Goal: Information Seeking & Learning: Learn about a topic

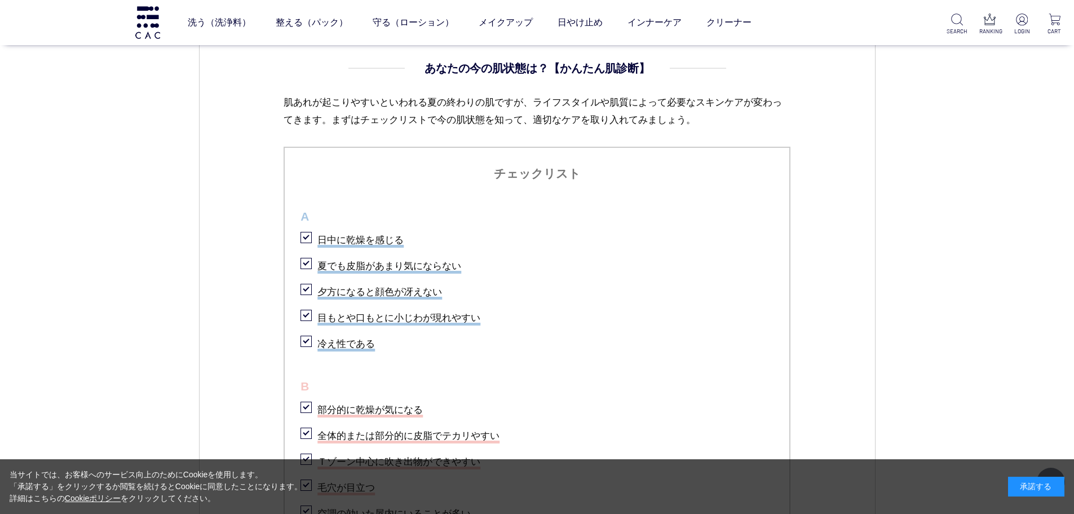
scroll to position [1184, 0]
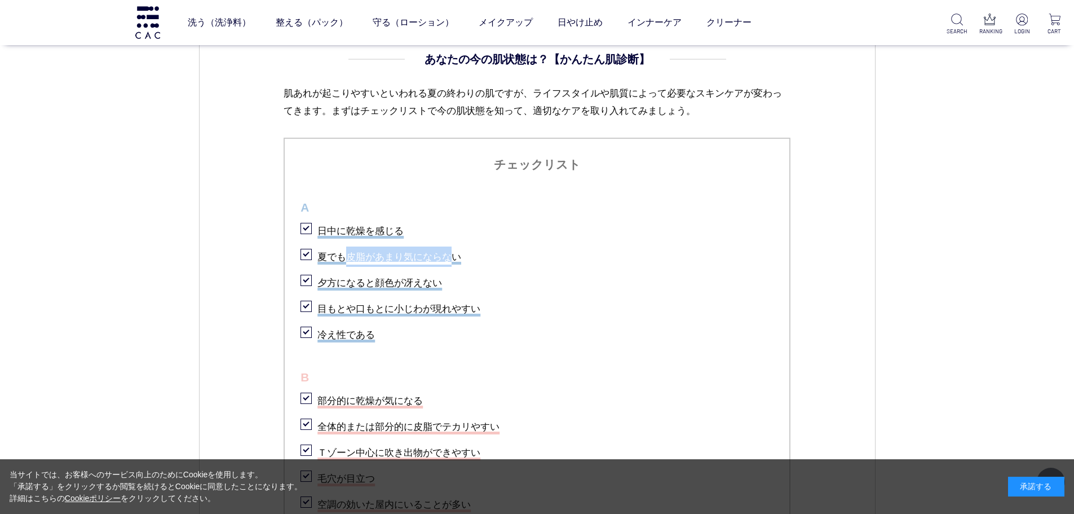
drag, startPoint x: 347, startPoint y: 261, endPoint x: 455, endPoint y: 264, distance: 107.7
click at [455, 264] on li "夏でも皮脂があまり気にならない" at bounding box center [537, 255] width 473 height 23
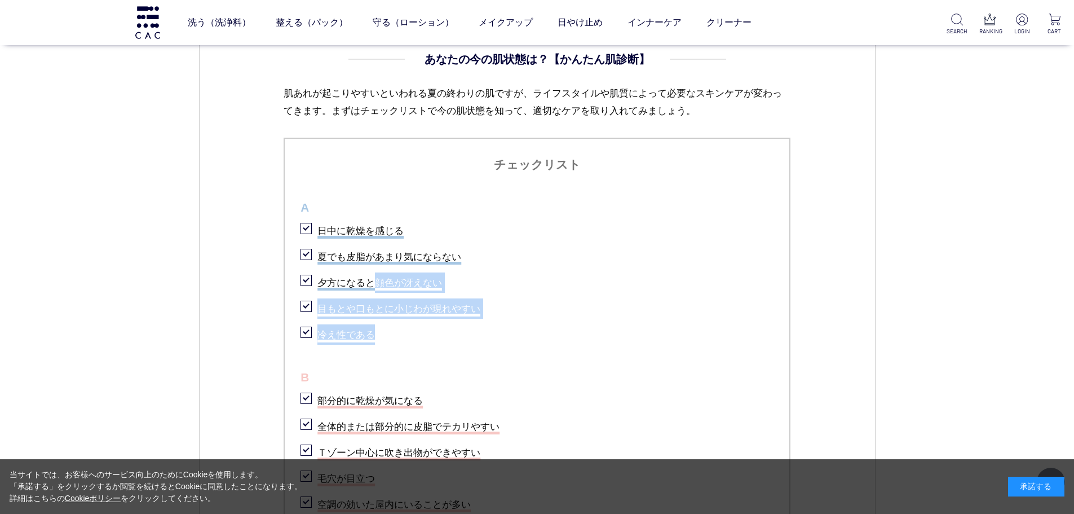
drag, startPoint x: 373, startPoint y: 285, endPoint x: 440, endPoint y: 320, distance: 76.4
click at [440, 320] on ul "チェックリスト A 日中に乾燥を感じる 夏でも皮脂があまり気にならない 夕方になると顔色が冴えない 目もとや口もとに小じわが現れやすい 冷え性である B 部分…" at bounding box center [537, 421] width 507 height 566
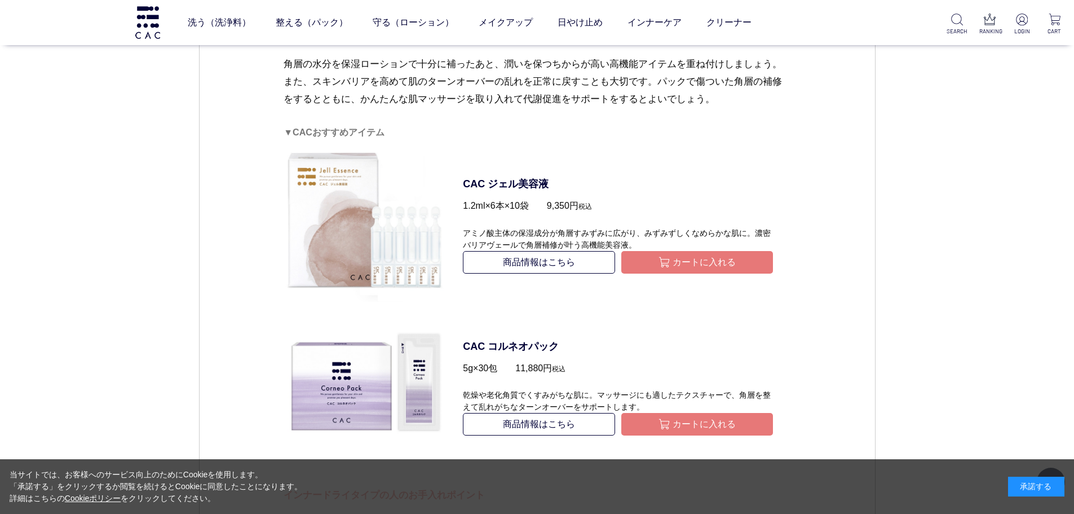
scroll to position [2706, 0]
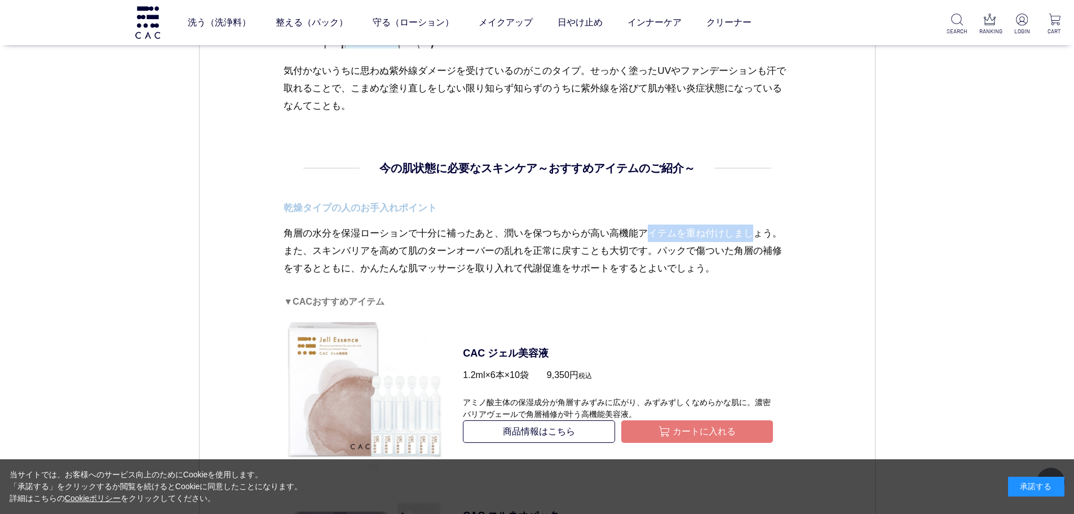
drag, startPoint x: 498, startPoint y: 228, endPoint x: 602, endPoint y: 234, distance: 104.5
click at [602, 234] on p "角層の水分を保湿ローションで十分に補ったあと、潤いを保つちからが高い高機能アイテムを重ね付けしましょう。また、スキンバリアを高めて肌のターンオーバーの乱れを正…" at bounding box center [537, 259] width 507 height 70
click at [522, 229] on p "角層の水分を保湿ローションで十分に補ったあと、潤いを保つちからが高い高機能アイテムを重ね付けしましょう。また、スキンバリアを高めて肌のターンオーバーの乱れを正…" at bounding box center [537, 259] width 507 height 70
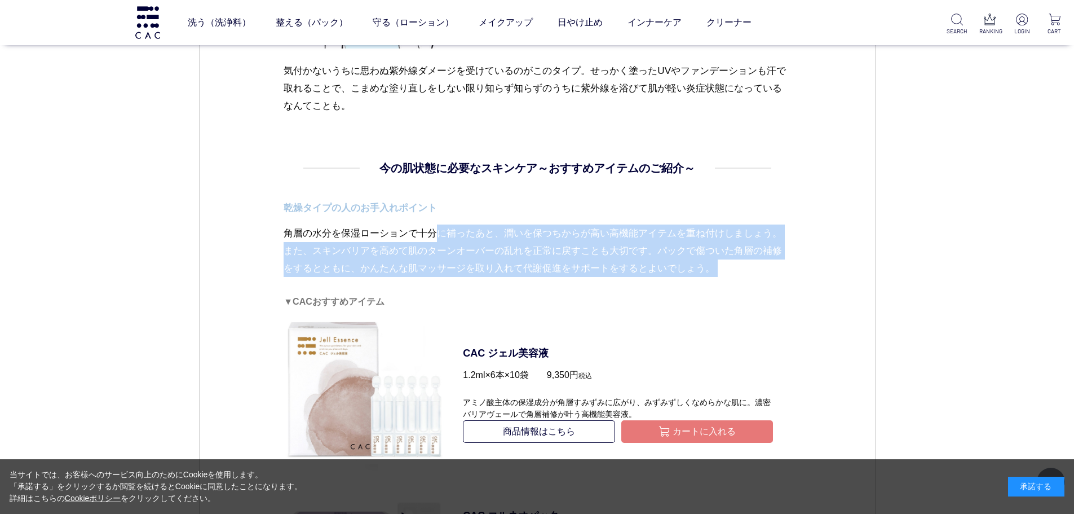
click at [522, 229] on p "角層の水分を保湿ローションで十分に補ったあと、潤いを保つちからが高い高機能アイテムを重ね付けしましょう。また、スキンバリアを高めて肌のターンオーバーの乱れを正…" at bounding box center [537, 259] width 507 height 70
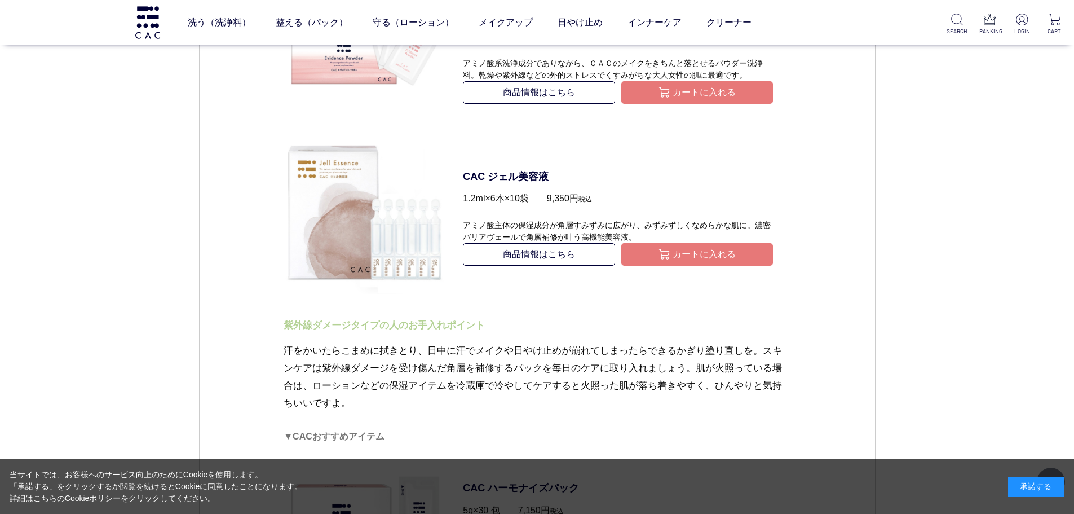
scroll to position [3552, 0]
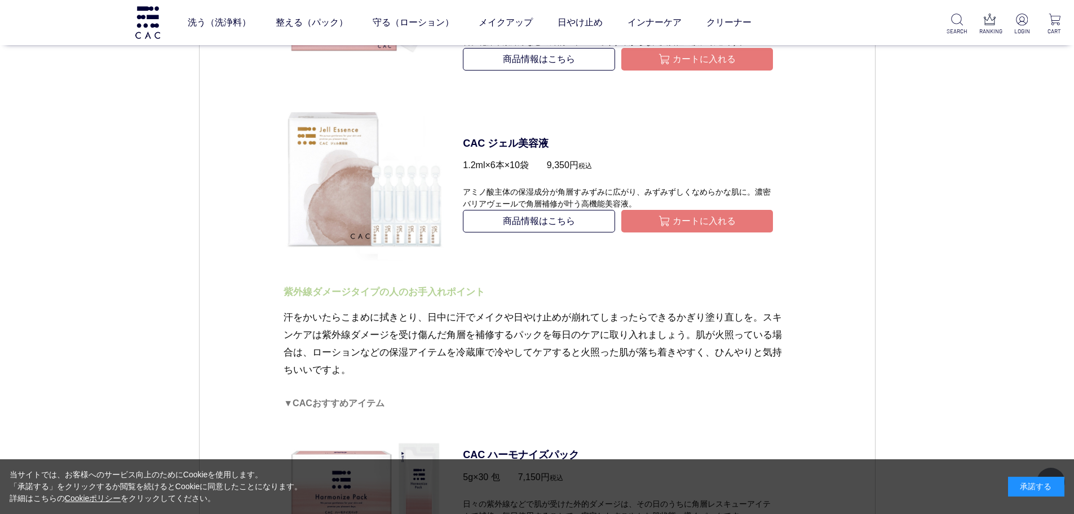
drag, startPoint x: 385, startPoint y: 356, endPoint x: 785, endPoint y: 367, distance: 401.0
click at [785, 367] on p "汗をかいたらこまめに拭きとり、日中に汗でメイクや日やけ止めが崩れてしまったらできるかぎり塗り直しを。スキンケアは紫外線ダメージを受け傷んだ角層を補修するパック…" at bounding box center [537, 352] width 507 height 88
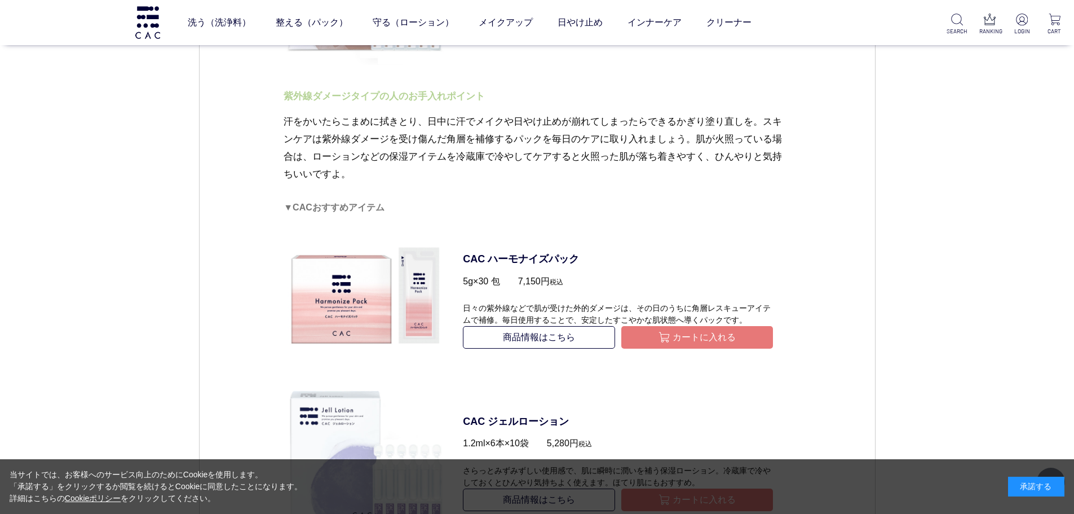
scroll to position [3890, 0]
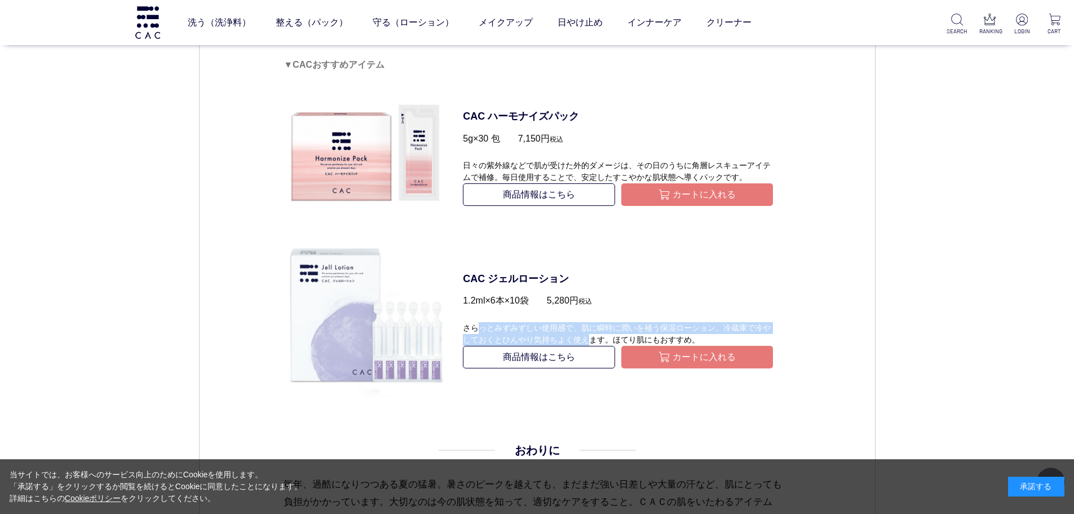
drag, startPoint x: 482, startPoint y: 328, endPoint x: 587, endPoint y: 342, distance: 105.7
click at [587, 342] on p "さらっとみずみずしい使用感で、肌に瞬時に潤いを補う保湿ローション。冷蔵庫で冷やしておくとひんやり気持ちよく使えます。ほてり肌にもおすすめ。" at bounding box center [618, 326] width 310 height 38
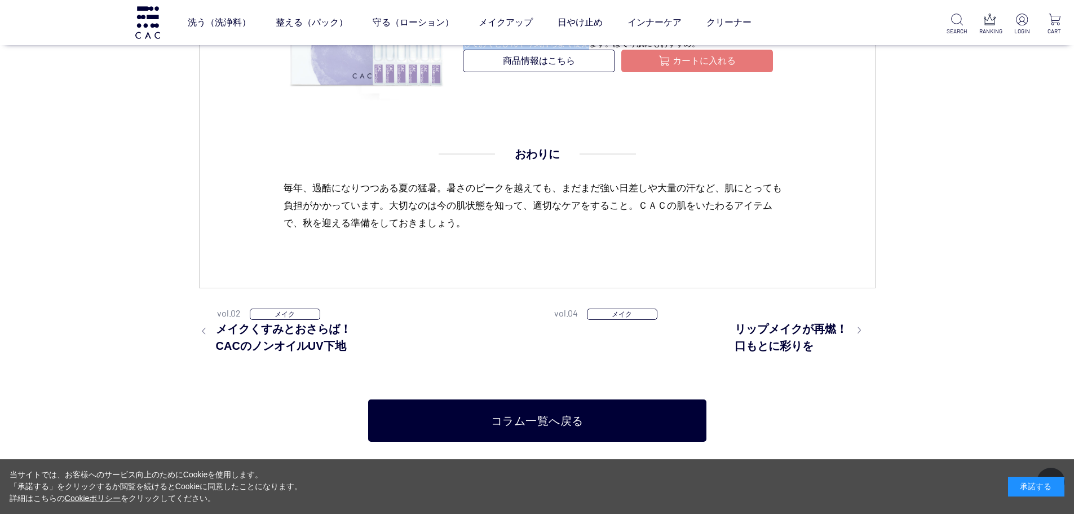
scroll to position [4229, 0]
